Goal: Task Accomplishment & Management: Manage account settings

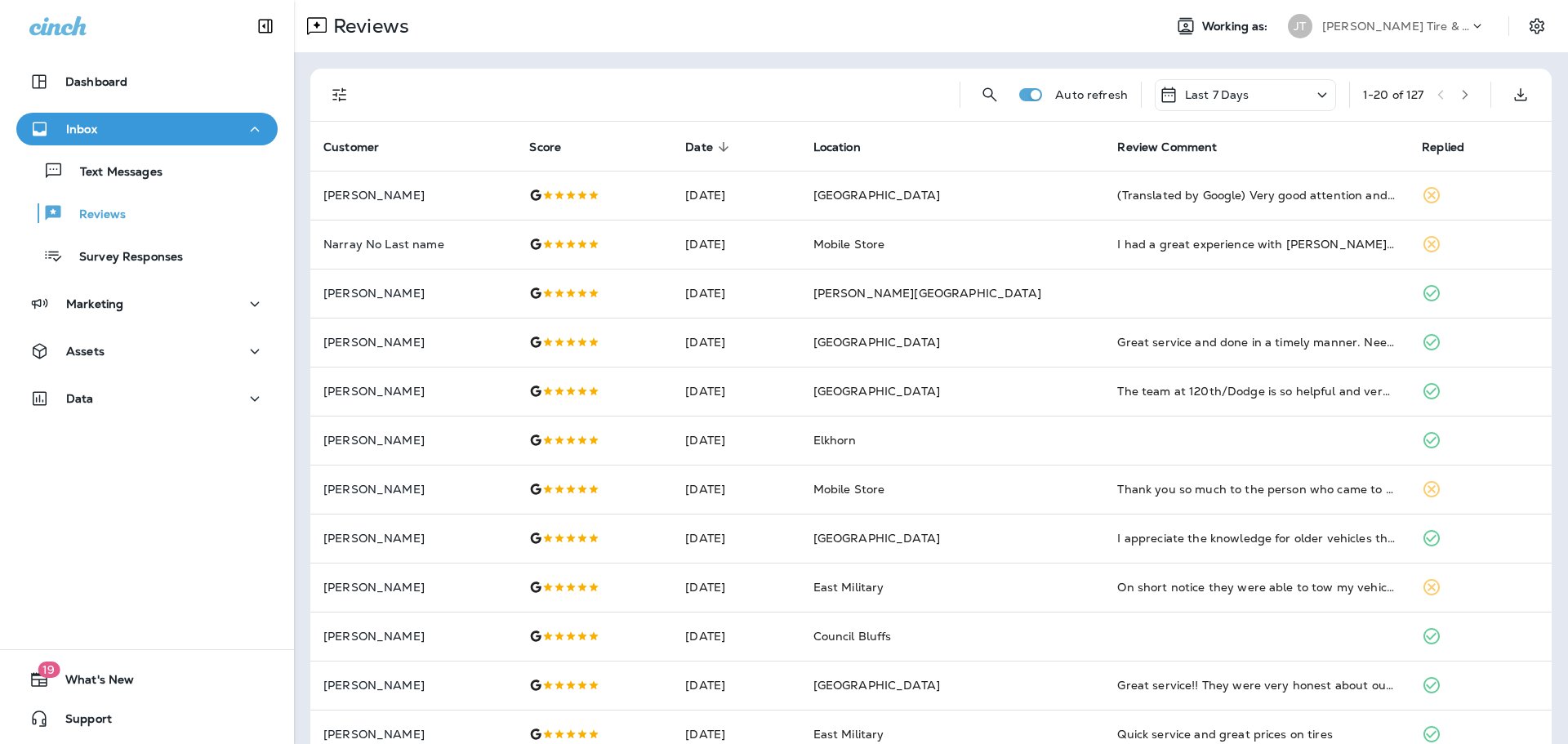
click at [100, 188] on div "Text Messages Reviews Survey Responses" at bounding box center [147, 209] width 261 height 128
click at [110, 177] on p "Text Messages" at bounding box center [113, 173] width 99 height 16
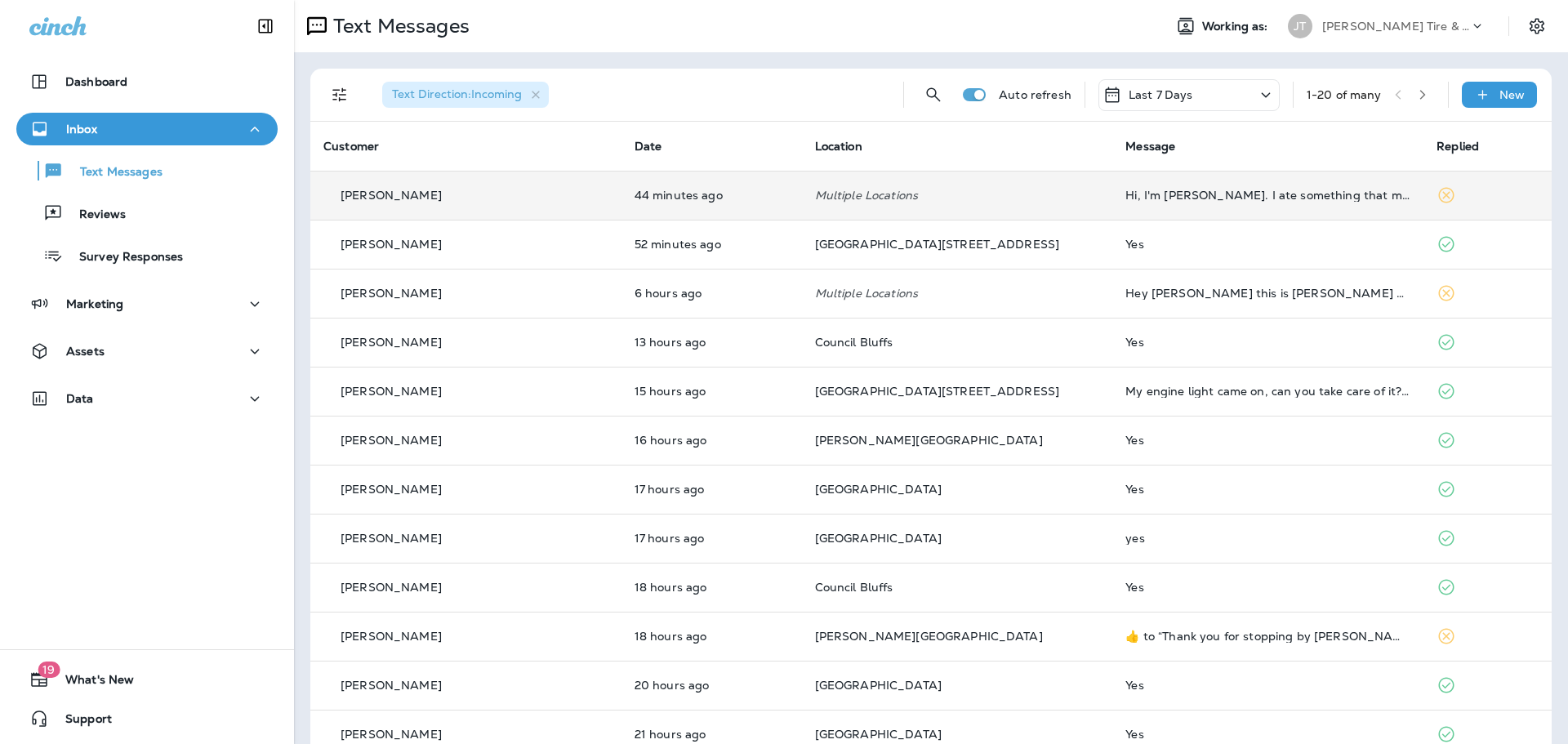
click at [1278, 193] on div "Hi, I'm [PERSON_NAME]. I ate something that made me sick. I got a fever. I can'…" at bounding box center [1269, 195] width 285 height 13
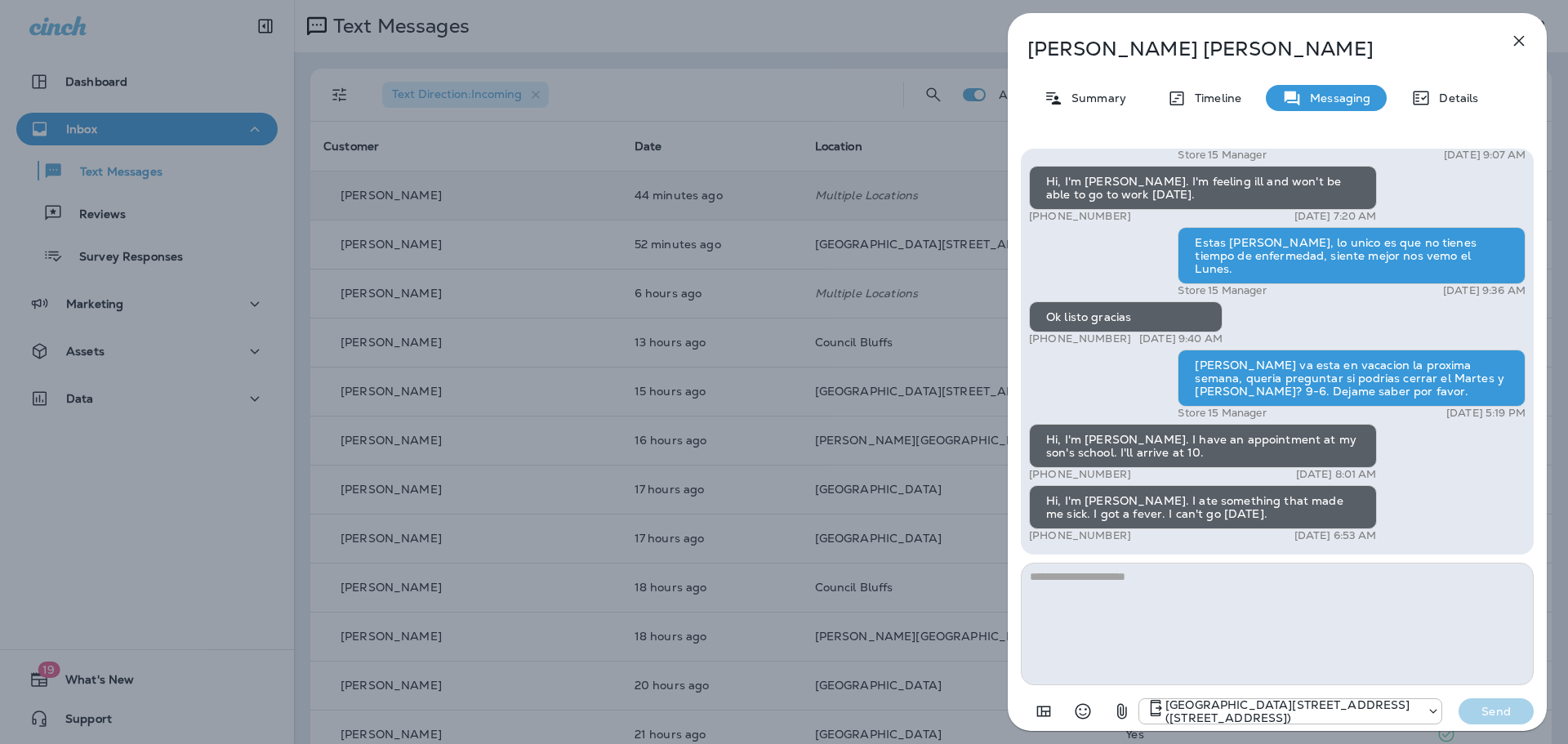
click at [1523, 38] on icon "button" at bounding box center [1519, 41] width 20 height 20
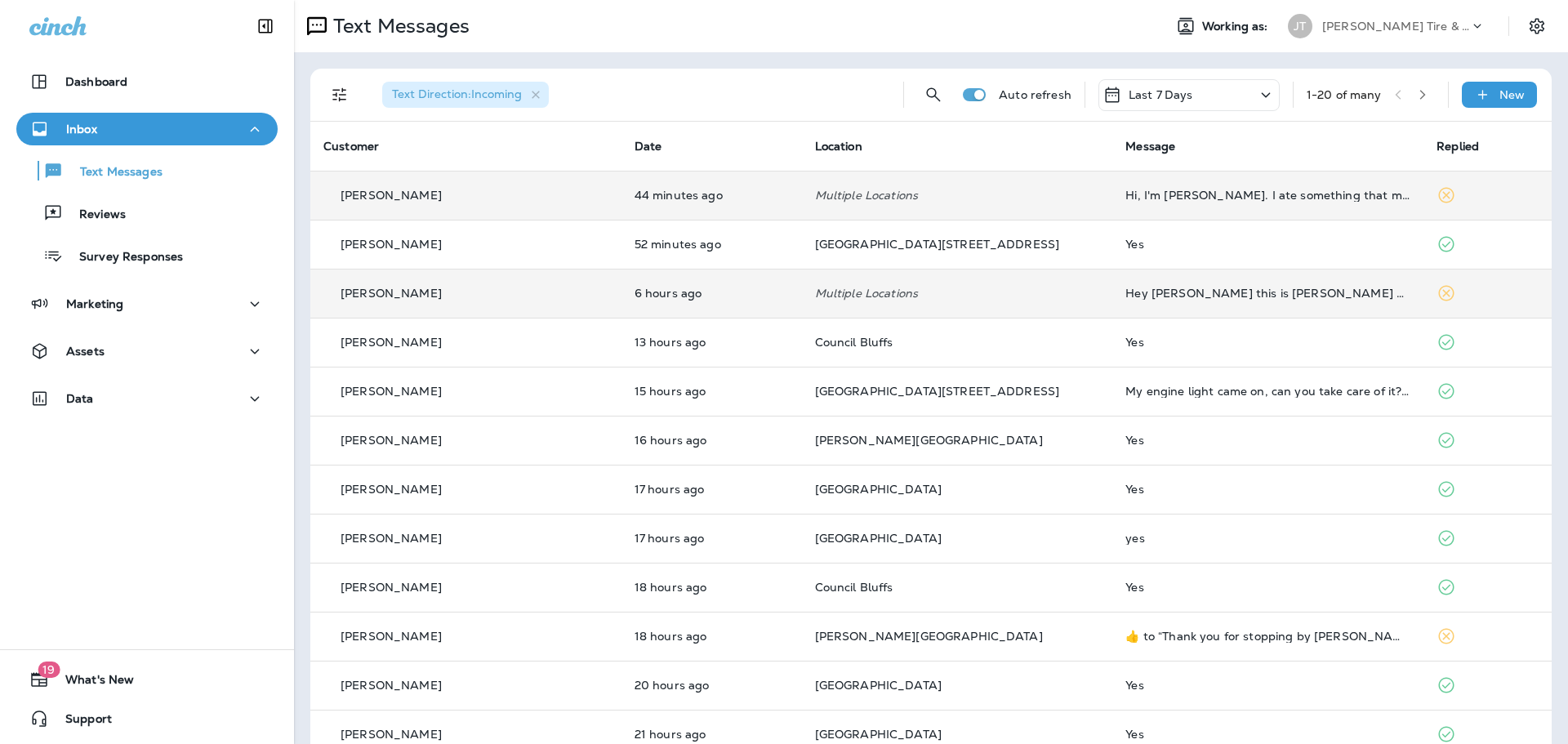
click at [1113, 304] on td "Hey [PERSON_NAME] this is [PERSON_NAME] me and my wife just got to the hospital…" at bounding box center [1268, 293] width 311 height 49
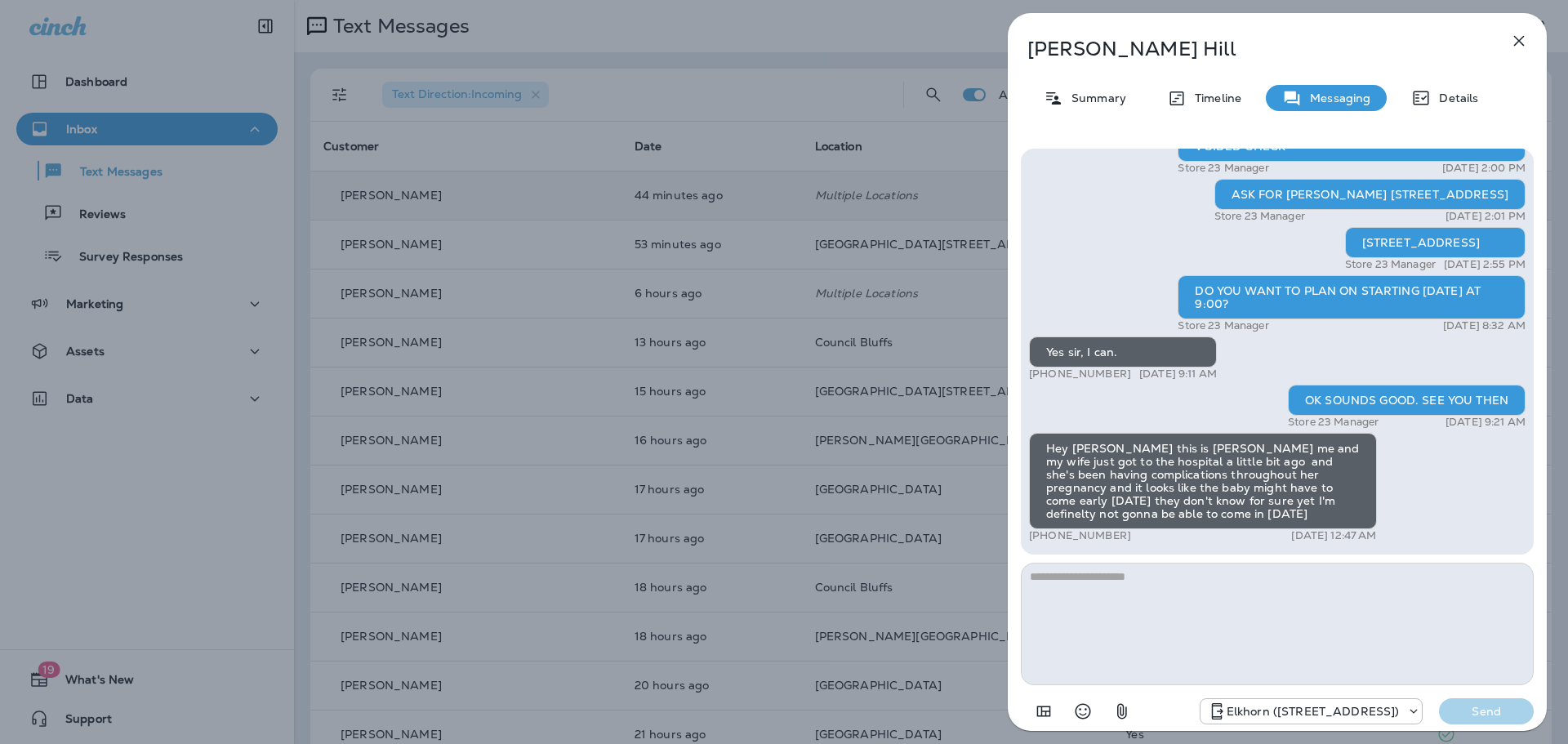
click at [1517, 32] on icon "button" at bounding box center [1519, 41] width 20 height 20
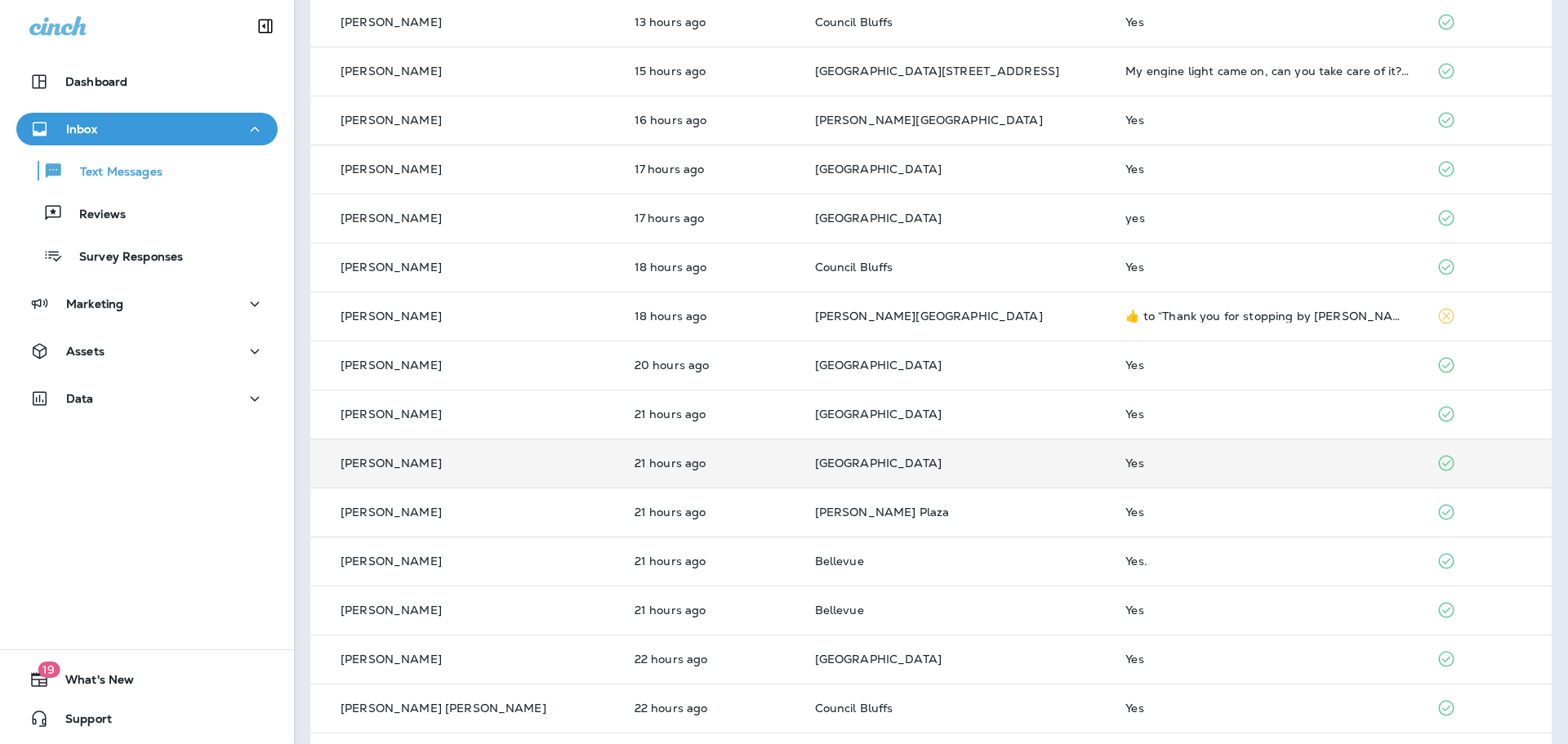
scroll to position [327, 0]
